Goal: Task Accomplishment & Management: Use online tool/utility

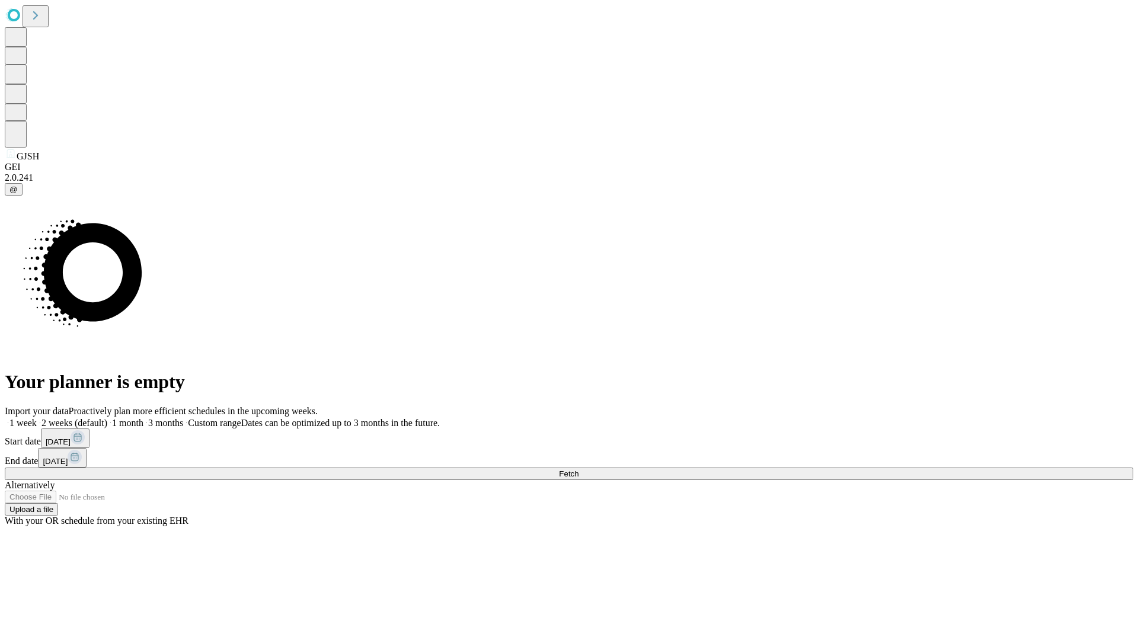
click at [579, 470] on span "Fetch" at bounding box center [569, 474] width 20 height 9
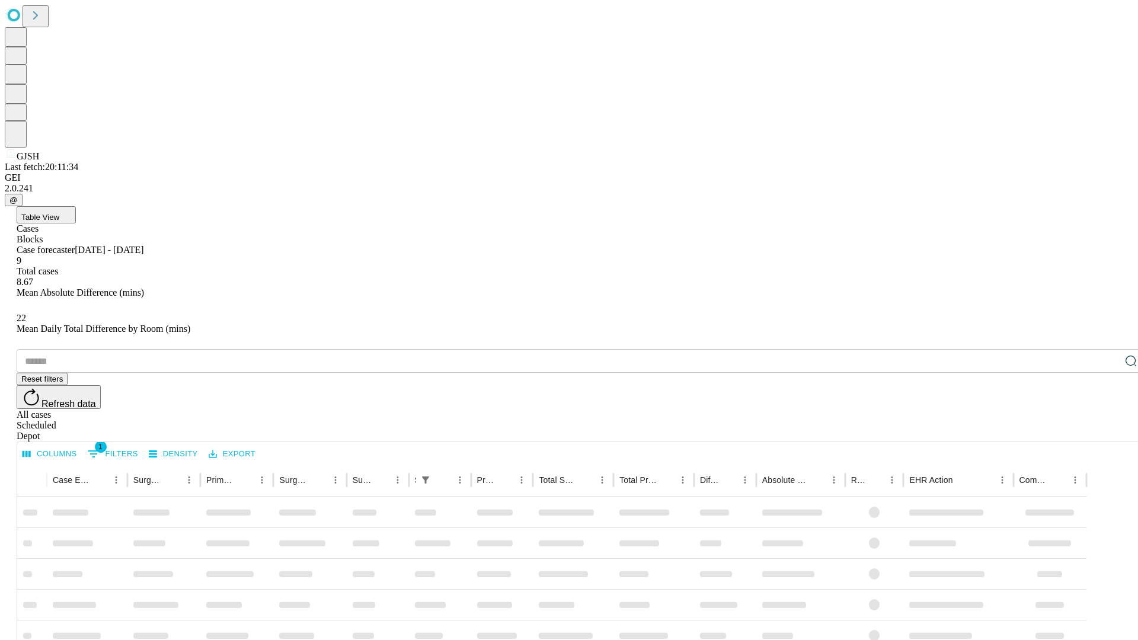
click at [1108, 431] on div "Depot" at bounding box center [581, 436] width 1129 height 11
